Goal: Information Seeking & Learning: Check status

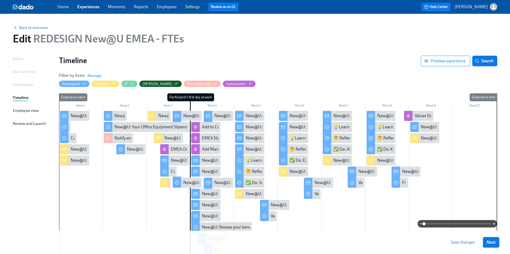
click at [20, 85] on div "Participants" at bounding box center [23, 85] width 20 height 6
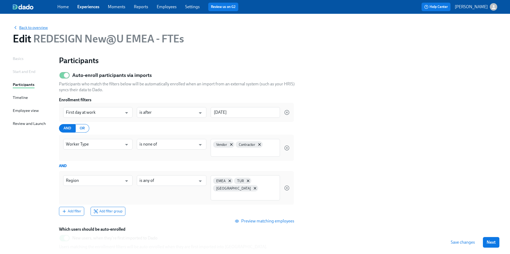
click at [28, 28] on span "Back to overview" at bounding box center [30, 27] width 35 height 5
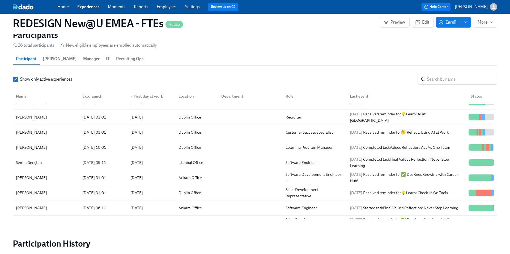
scroll to position [542, 0]
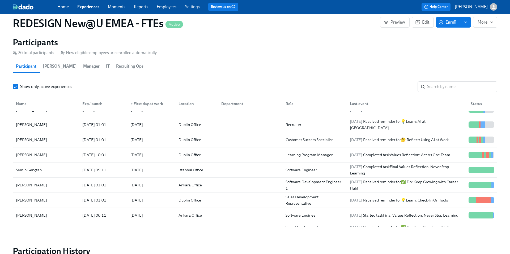
click at [88, 6] on link "Experiences" at bounding box center [88, 6] width 22 height 5
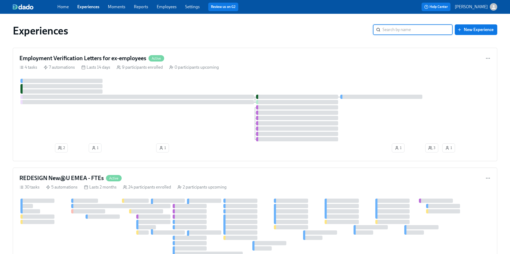
click at [390, 29] on input "search" at bounding box center [417, 29] width 70 height 11
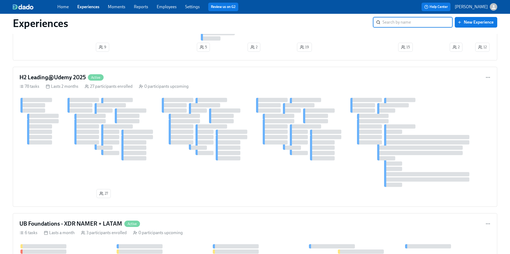
scroll to position [883, 0]
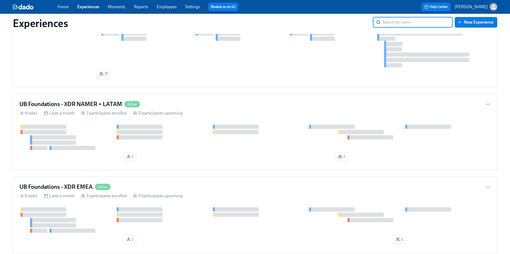
click at [404, 23] on input "search" at bounding box center [417, 22] width 70 height 11
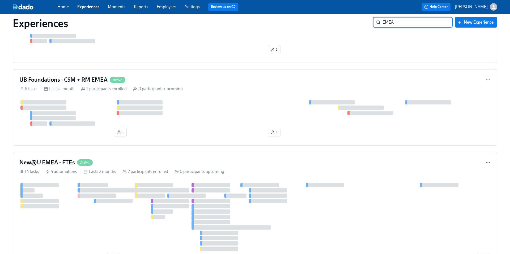
scroll to position [335, 0]
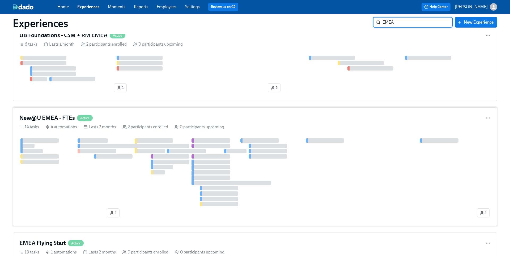
type input "EMEA"
click at [53, 117] on h4 "New@U EMEA - FTEs" at bounding box center [47, 118] width 56 height 8
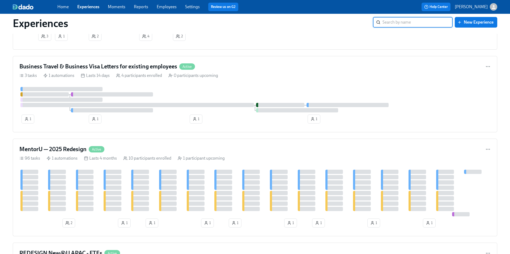
scroll to position [385, 0]
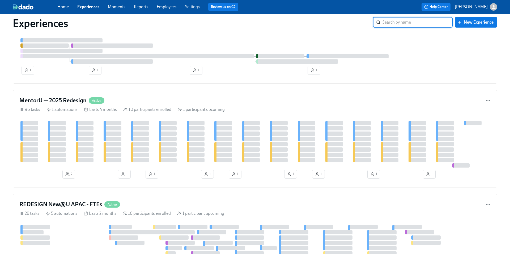
click at [384, 25] on input "search" at bounding box center [417, 22] width 70 height 11
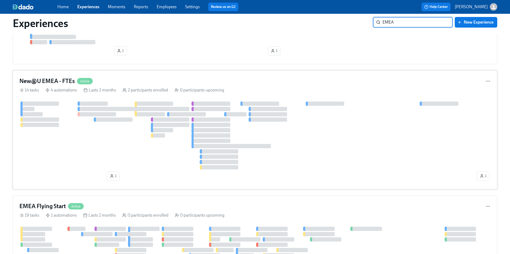
scroll to position [372, 0]
type input "EMEA"
click at [58, 80] on h4 "New@U EMEA - FTEs" at bounding box center [47, 82] width 56 height 8
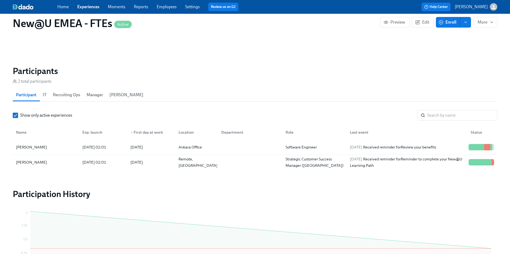
scroll to position [451, 0]
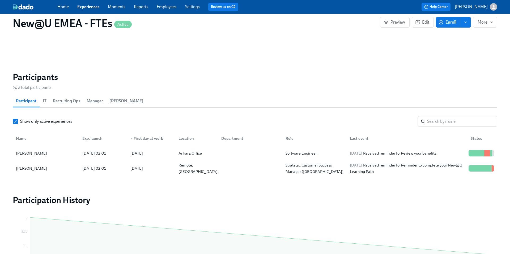
click at [92, 101] on span "Manager" at bounding box center [95, 100] width 16 height 7
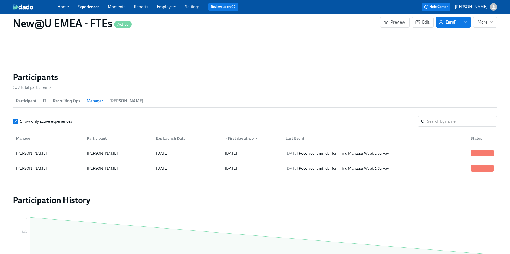
click at [69, 101] on span "Recruiting Ops" at bounding box center [66, 100] width 27 height 7
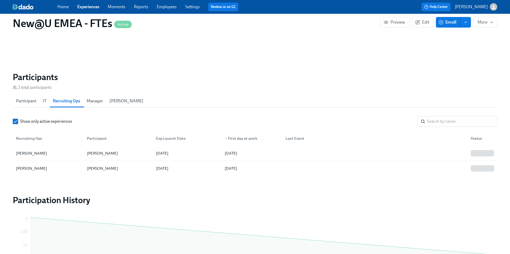
click at [28, 102] on span "Participant" at bounding box center [26, 100] width 20 height 7
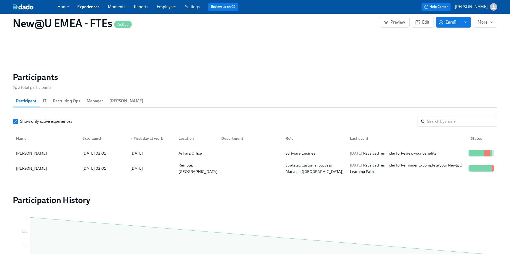
click at [66, 6] on link "Home" at bounding box center [62, 6] width 11 height 5
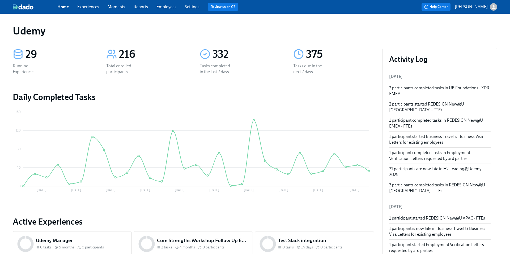
click at [93, 8] on link "Experiences" at bounding box center [88, 6] width 22 height 5
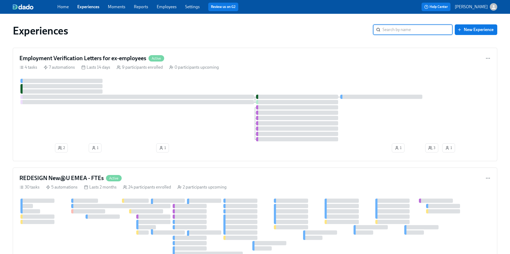
click at [393, 27] on input "search" at bounding box center [417, 29] width 70 height 11
type input "EMEA"
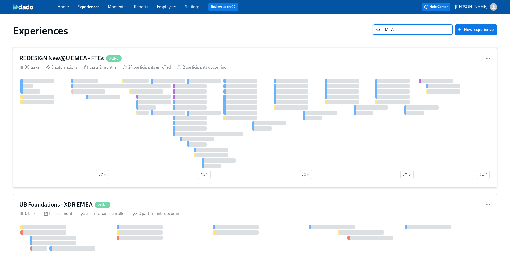
click at [69, 57] on h4 "REDESIGN New@U EMEA - FTEs" at bounding box center [61, 58] width 84 height 8
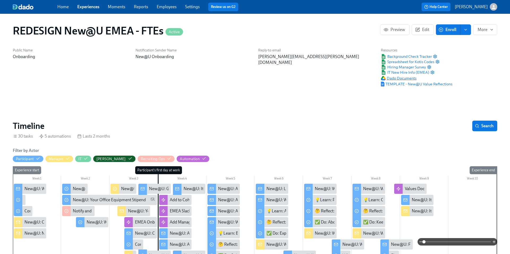
scroll to position [0, 3439]
click at [395, 61] on span "Spreadsheet for Kotis Codes" at bounding box center [407, 61] width 53 height 5
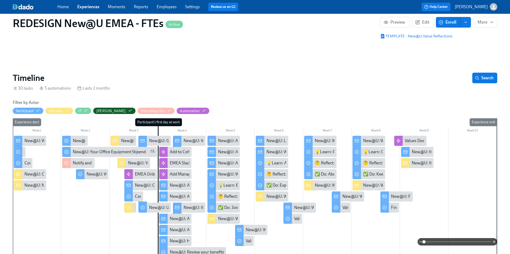
scroll to position [0, 6310]
click at [195, 142] on div "New@U: It's Time....For Some Swag!" at bounding box center [217, 141] width 67 height 6
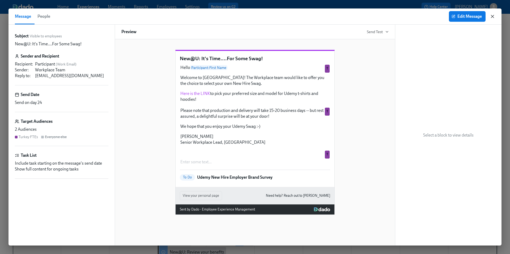
click at [492, 17] on icon "button" at bounding box center [492, 16] width 5 height 5
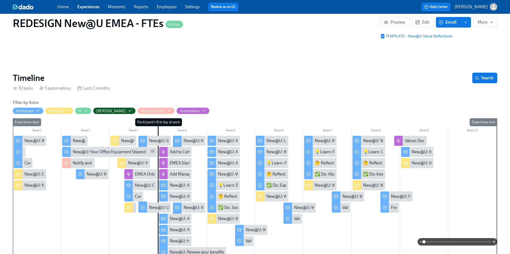
click at [186, 211] on div "New@U: It's Time...For Some Swag!" at bounding box center [189, 208] width 32 height 10
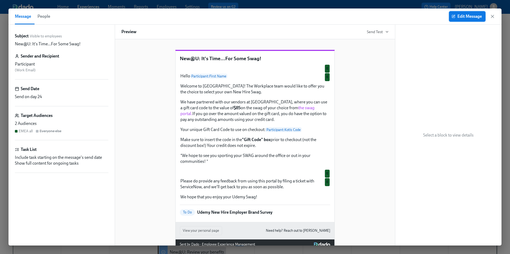
click at [473, 20] on button "Edit Message" at bounding box center [467, 16] width 37 height 11
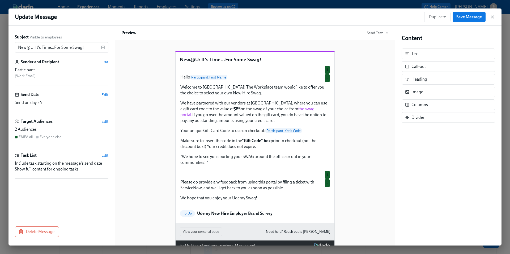
click at [104, 121] on span "Edit" at bounding box center [104, 121] width 7 height 5
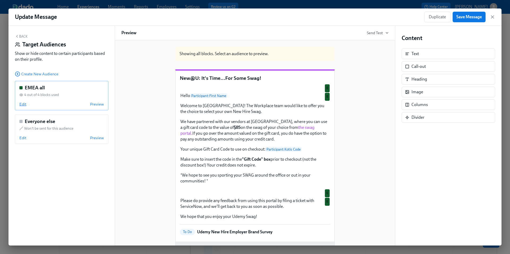
click at [23, 105] on span "Edit" at bounding box center [22, 104] width 7 height 5
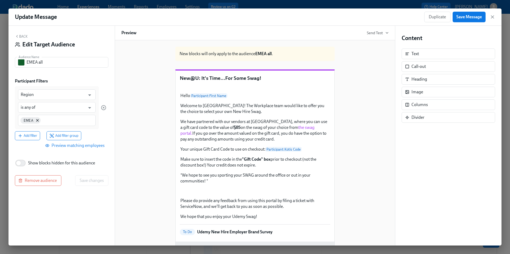
click at [138, 168] on div "New blocks will only apply to the audience EMEA all . New@U: It's Time...For So…" at bounding box center [254, 155] width 267 height 227
click at [491, 19] on icon "button" at bounding box center [492, 16] width 5 height 5
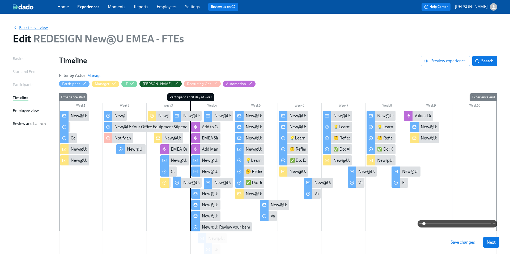
click at [41, 27] on span "Back to overview" at bounding box center [30, 27] width 35 height 5
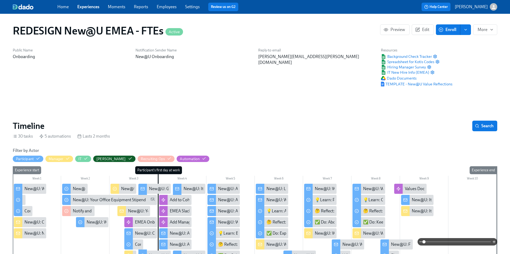
click at [65, 7] on link "Home" at bounding box center [62, 6] width 11 height 5
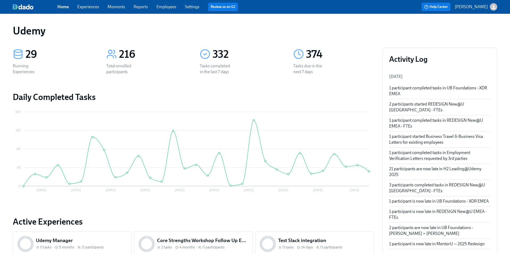
click at [162, 8] on link "Employees" at bounding box center [166, 6] width 20 height 5
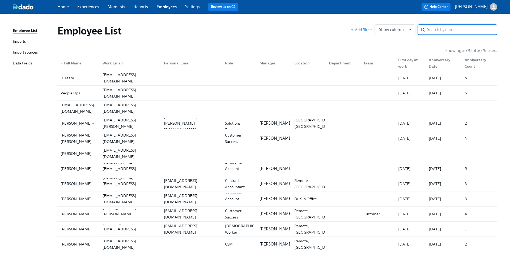
click at [435, 29] on input "search" at bounding box center [462, 29] width 70 height 11
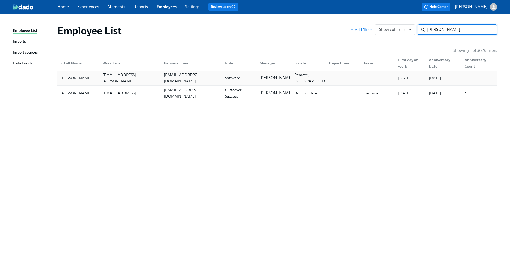
type input "[PERSON_NAME]"
click at [77, 76] on div "[PERSON_NAME]" at bounding box center [75, 78] width 35 height 6
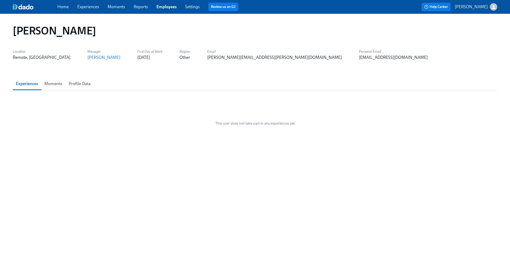
click at [60, 5] on link "Home" at bounding box center [62, 6] width 11 height 5
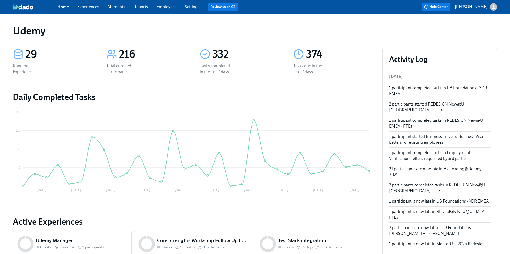
click at [97, 6] on link "Experiences" at bounding box center [88, 6] width 22 height 5
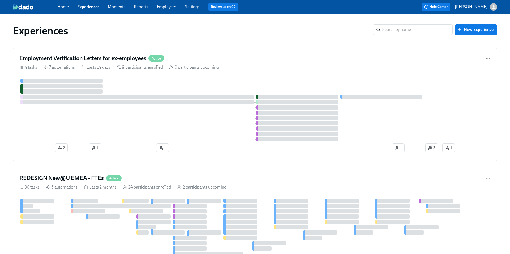
click at [91, 8] on link "Experiences" at bounding box center [88, 6] width 22 height 5
click at [89, 8] on link "Experiences" at bounding box center [88, 6] width 22 height 5
click at [173, 9] on link "Employees" at bounding box center [167, 6] width 20 height 5
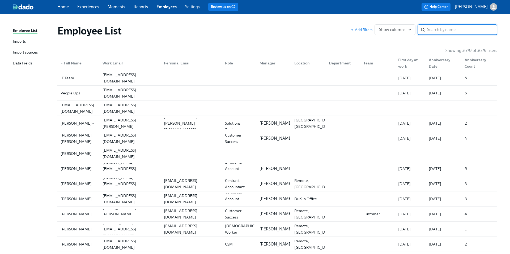
click at [435, 31] on input "search" at bounding box center [462, 29] width 70 height 11
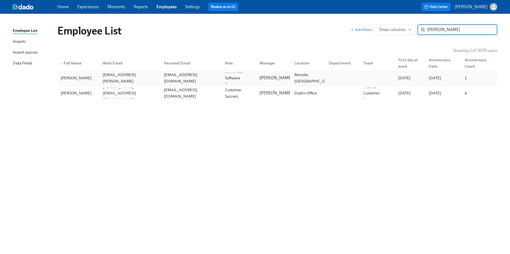
type input "[PERSON_NAME]"
click at [79, 78] on div "[PERSON_NAME]" at bounding box center [75, 78] width 35 height 6
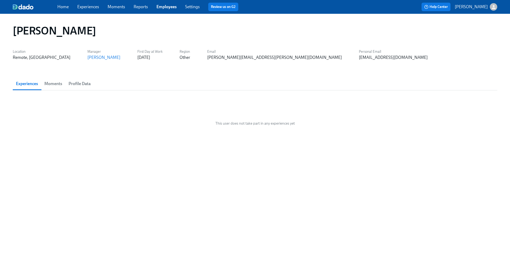
click at [23, 87] on span "Experiences" at bounding box center [27, 83] width 22 height 7
click at [46, 84] on span "Moments" at bounding box center [53, 83] width 18 height 7
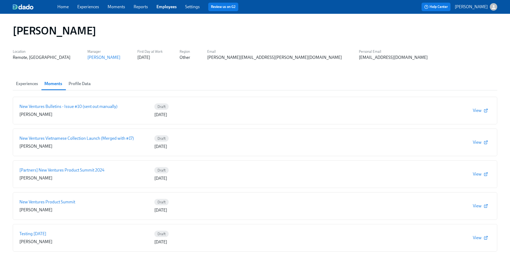
click at [76, 84] on span "Profile Data" at bounding box center [80, 83] width 22 height 7
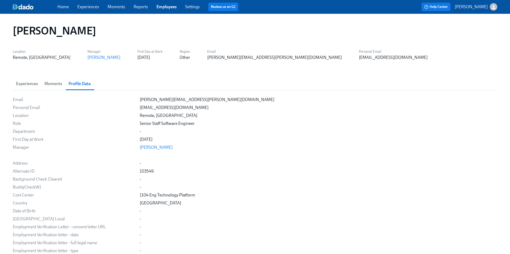
click at [24, 82] on span "Experiences" at bounding box center [27, 83] width 22 height 7
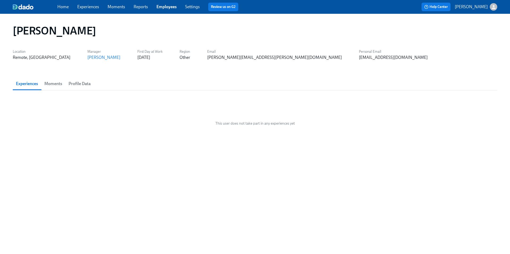
click at [54, 85] on span "Moments" at bounding box center [53, 83] width 18 height 7
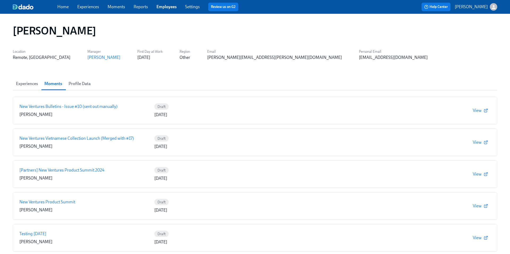
click at [79, 81] on span "Profile Data" at bounding box center [80, 83] width 22 height 7
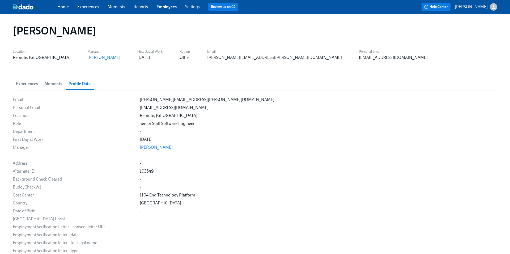
click at [29, 83] on span "Experiences" at bounding box center [27, 83] width 22 height 7
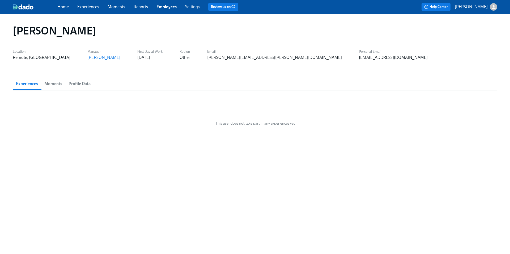
click at [41, 85] on button "Experiences" at bounding box center [27, 84] width 28 height 13
click at [53, 83] on span "Moments" at bounding box center [53, 83] width 18 height 7
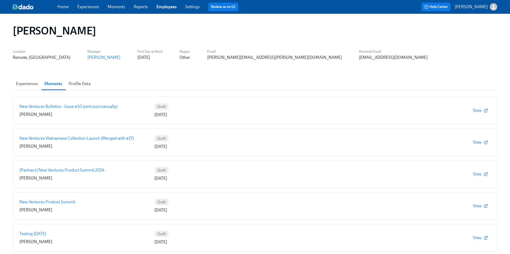
click at [22, 85] on span "Experiences" at bounding box center [27, 83] width 22 height 7
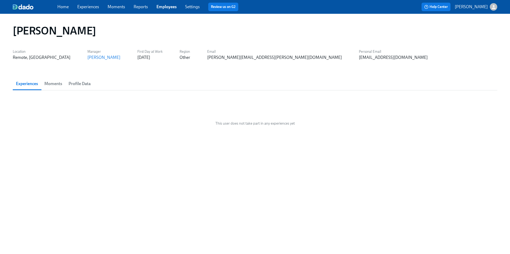
click at [90, 7] on link "Experiences" at bounding box center [88, 6] width 22 height 5
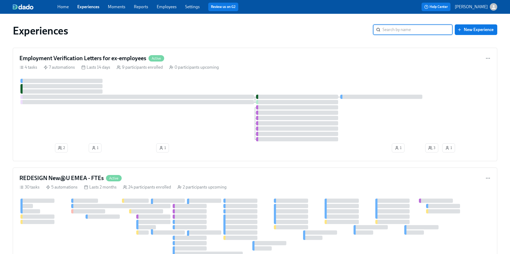
click at [409, 28] on input "search" at bounding box center [417, 29] width 70 height 11
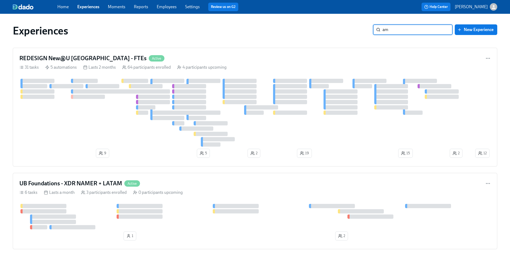
type input "a"
type input "AMER"
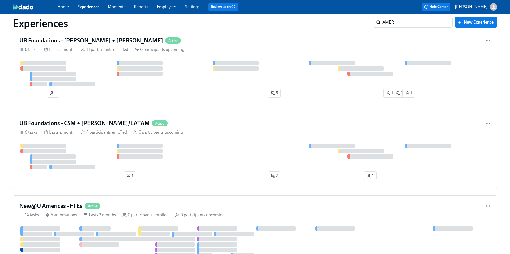
scroll to position [326, 0]
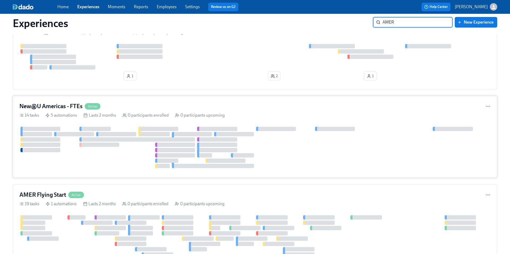
click at [45, 108] on h4 "New@U Americas - FTEs" at bounding box center [50, 107] width 63 height 8
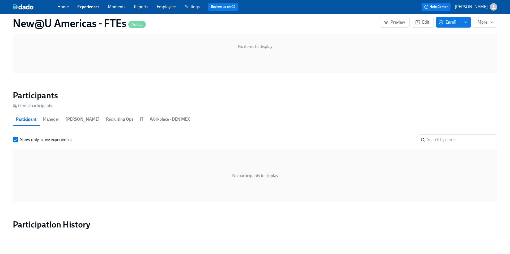
scroll to position [305, 0]
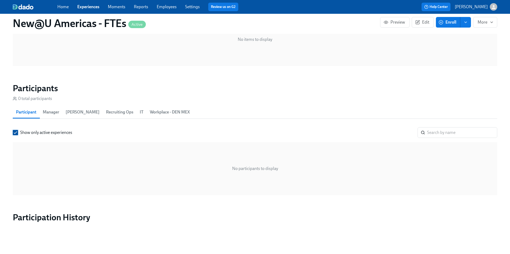
click at [17, 133] on input "Show only active experiences" at bounding box center [15, 132] width 5 height 5
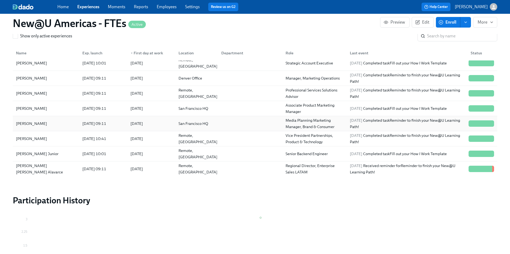
scroll to position [188, 0]
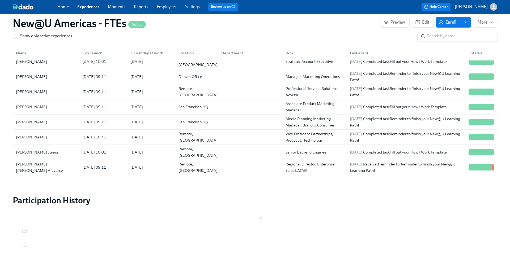
click at [443, 36] on input "search" at bounding box center [462, 36] width 70 height 11
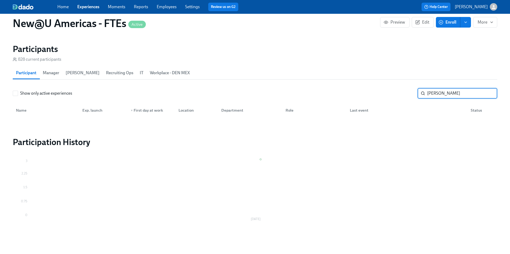
type input "[PERSON_NAME]"
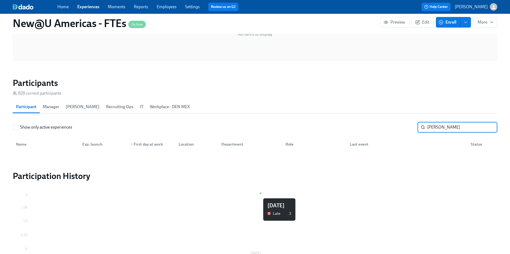
scroll to position [311, 0]
click at [447, 126] on input "[PERSON_NAME]" at bounding box center [462, 127] width 70 height 11
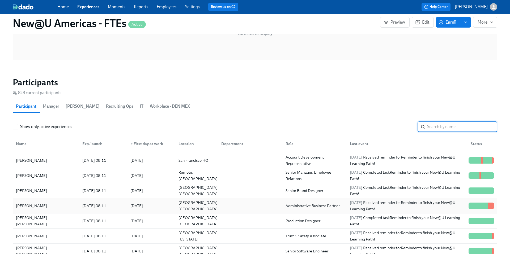
scroll to position [1468, 0]
